Goal: Information Seeking & Learning: Learn about a topic

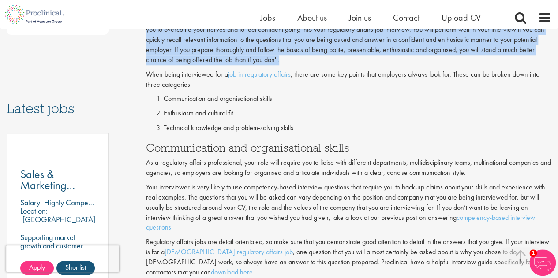
scroll to position [485, 0]
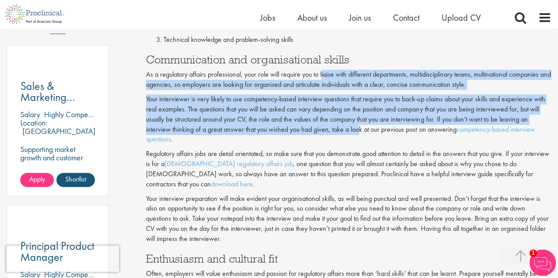
drag, startPoint x: 322, startPoint y: 74, endPoint x: 358, endPoint y: 126, distance: 63.4
click at [358, 126] on div "Interview preparation is key to being able to properly represent yourself to a …" at bounding box center [348, 237] width 405 height 691
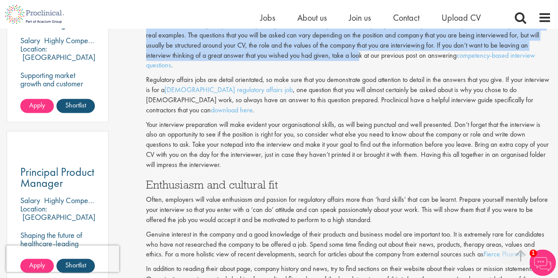
scroll to position [573, 0]
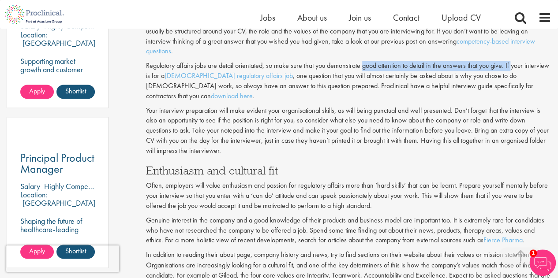
drag, startPoint x: 365, startPoint y: 67, endPoint x: 512, endPoint y: 68, distance: 147.7
click at [512, 68] on p "Regulatory affairs jobs are detail orientated, so make sure that you demonstrat…" at bounding box center [348, 81] width 405 height 40
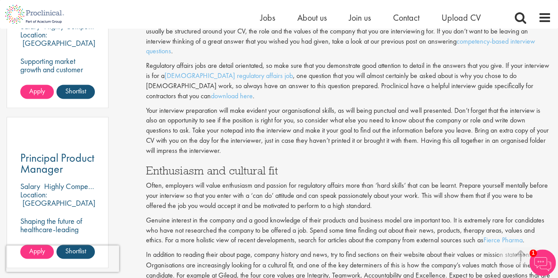
click at [453, 90] on p "Regulatory affairs jobs are detail orientated, so make sure that you demonstrat…" at bounding box center [348, 81] width 405 height 40
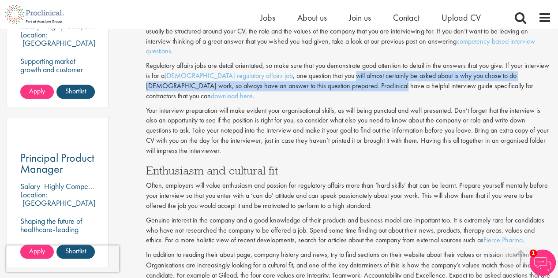
drag, startPoint x: 336, startPoint y: 75, endPoint x: 339, endPoint y: 83, distance: 8.4
click at [339, 83] on p "Regulatory affairs jobs are detail orientated, so make sure that you demonstrat…" at bounding box center [348, 81] width 405 height 40
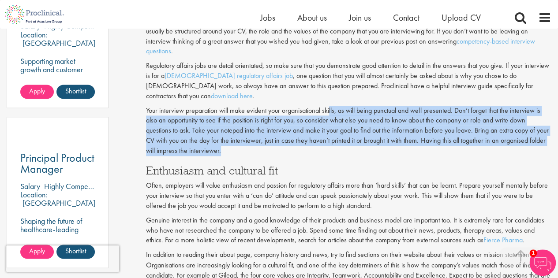
drag, startPoint x: 331, startPoint y: 105, endPoint x: 325, endPoint y: 141, distance: 36.5
click at [325, 141] on p "Your interview preparation will make evident your organisational skills, as wil…" at bounding box center [348, 131] width 405 height 50
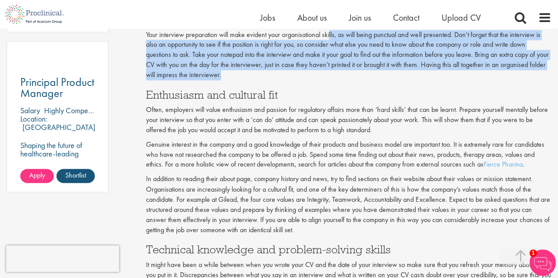
scroll to position [661, 0]
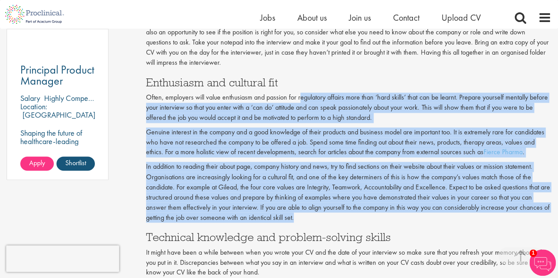
drag, startPoint x: 299, startPoint y: 90, endPoint x: 297, endPoint y: 205, distance: 114.7
click at [297, 205] on div "Interview preparation is key to being able to properly represent yourself to a …" at bounding box center [348, 61] width 405 height 691
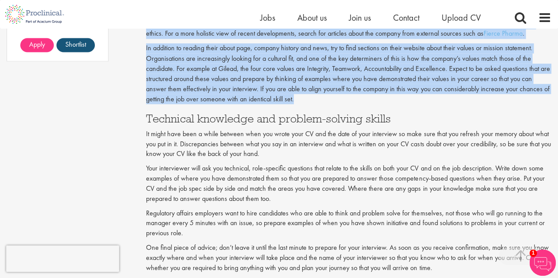
scroll to position [794, 0]
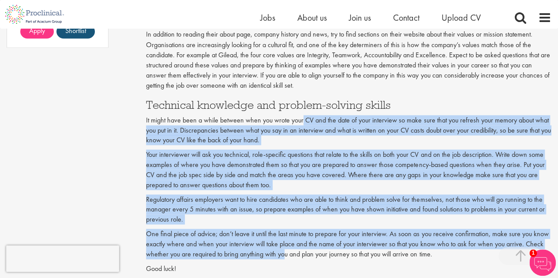
drag, startPoint x: 302, startPoint y: 108, endPoint x: 282, endPoint y: 246, distance: 139.5
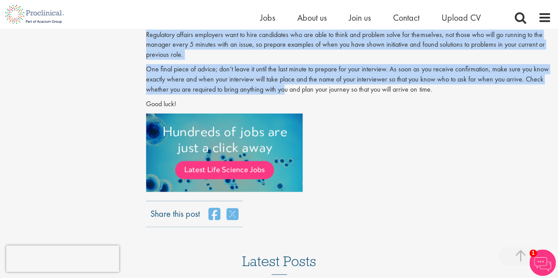
scroll to position [970, 0]
